Goal: Book appointment/travel/reservation

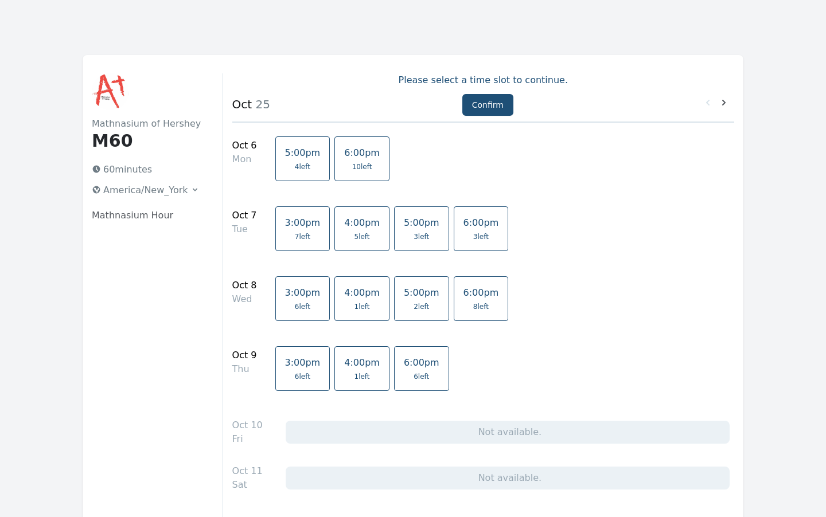
click at [344, 159] on link "6:00pm 10 left" at bounding box center [361, 159] width 55 height 45
click at [476, 103] on button "Confirm" at bounding box center [487, 105] width 51 height 22
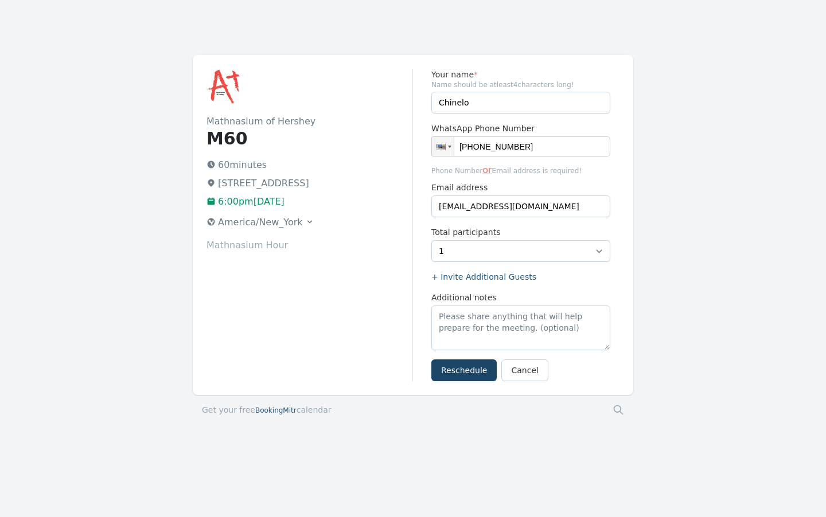
type input "[PHONE_NUMBER]"
click at [470, 373] on button "Reschedule" at bounding box center [463, 371] width 65 height 22
